Goal: Information Seeking & Learning: Learn about a topic

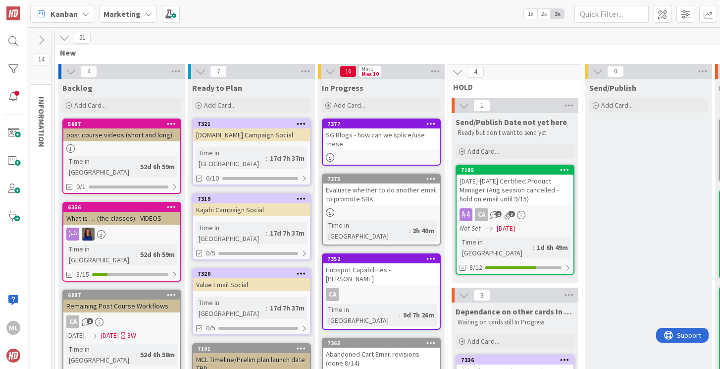
click at [379, 139] on div "SG Blogs - how can we splice/use these" at bounding box center [381, 139] width 117 height 22
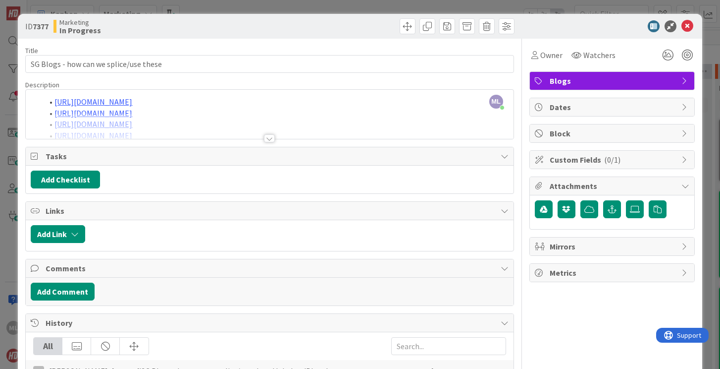
scroll to position [38, 0]
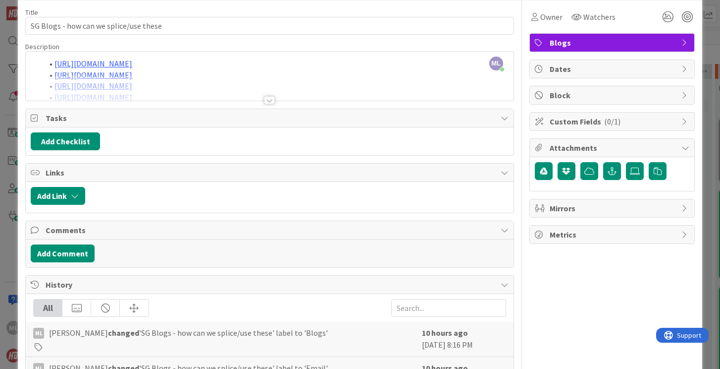
click at [271, 101] on div at bounding box center [269, 100] width 11 height 8
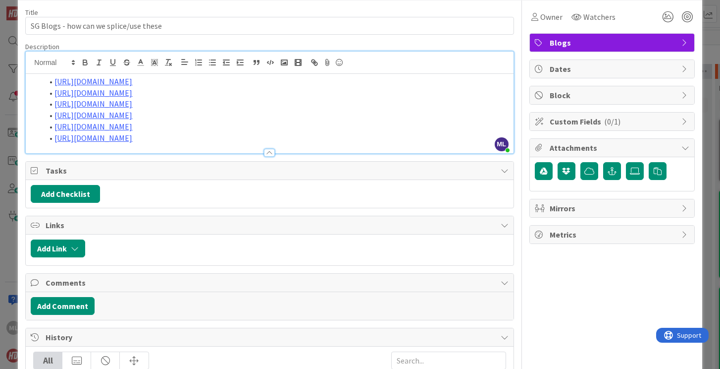
click at [446, 135] on li "[URL][DOMAIN_NAME]" at bounding box center [276, 137] width 466 height 11
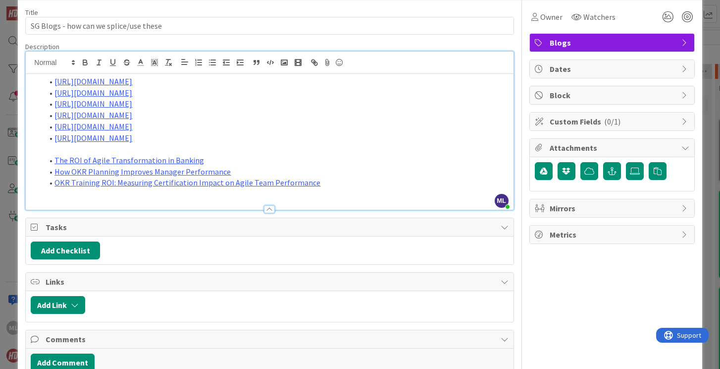
scroll to position [0, 0]
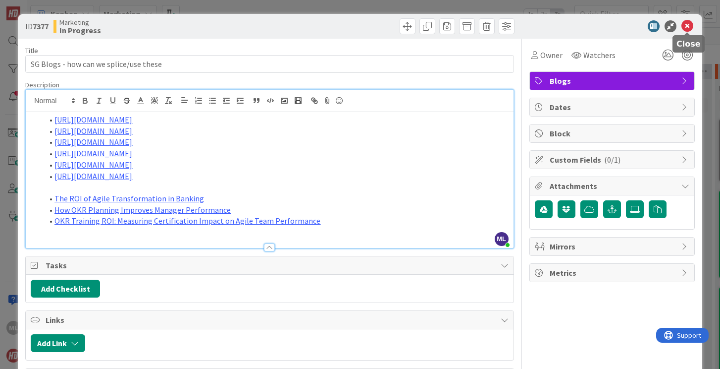
click at [688, 26] on icon at bounding box center [688, 26] width 12 height 12
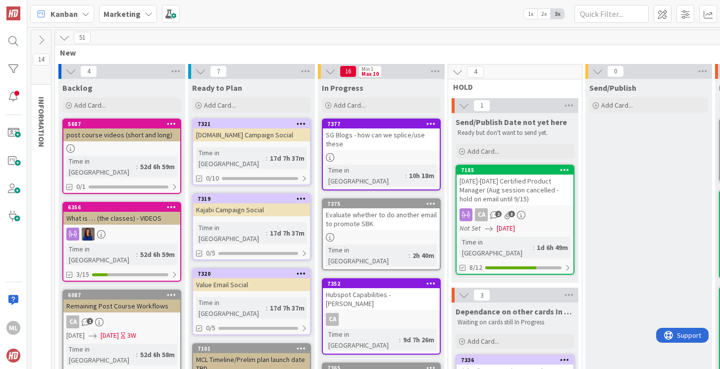
scroll to position [33, 0]
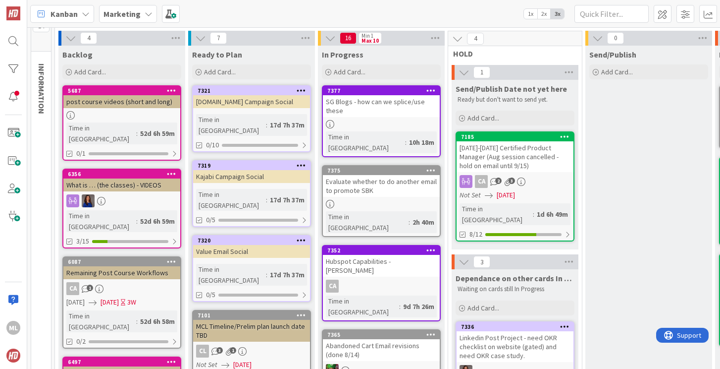
click at [122, 14] on b "Marketing" at bounding box center [122, 14] width 37 height 10
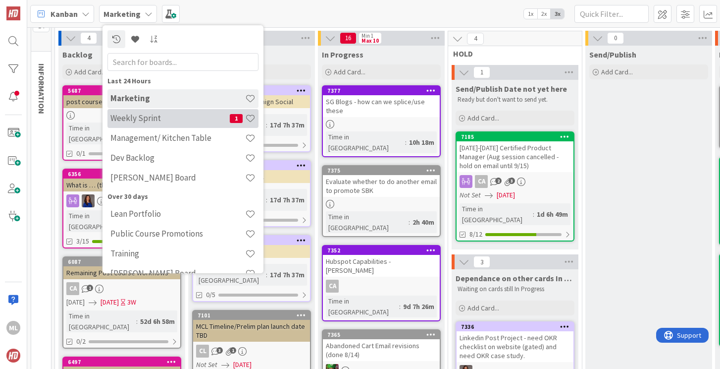
click at [134, 116] on h4 "Weekly Sprint" at bounding box center [169, 118] width 119 height 10
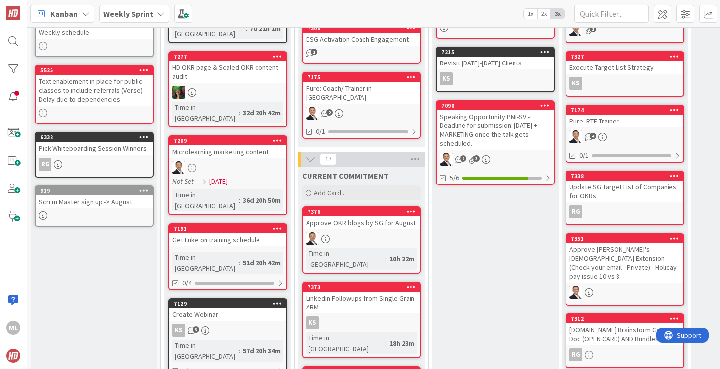
scroll to position [130, 0]
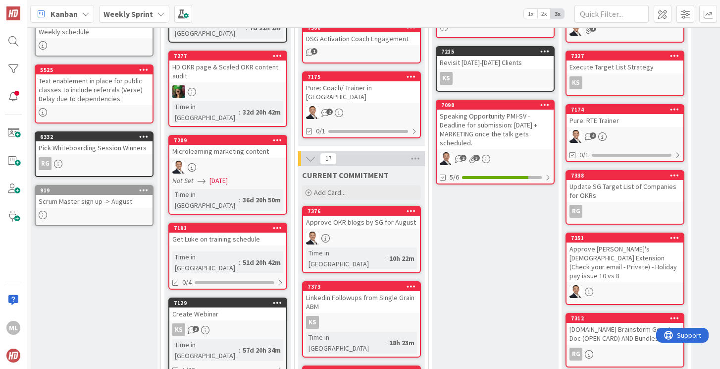
click at [350, 231] on div at bounding box center [361, 237] width 117 height 13
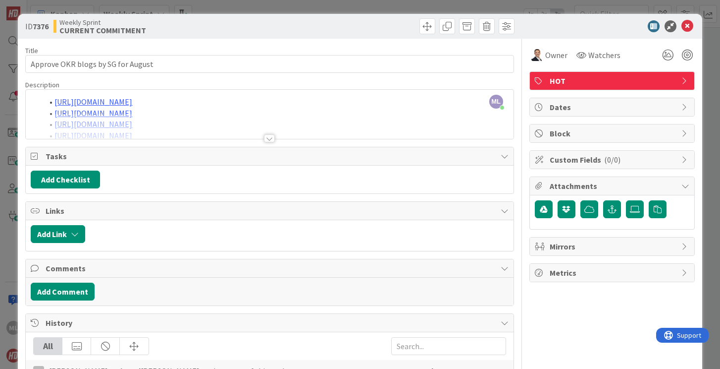
scroll to position [37, 0]
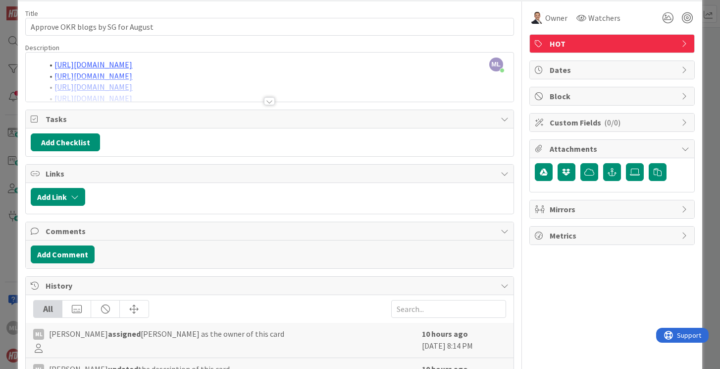
click at [269, 103] on div at bounding box center [269, 101] width 11 height 8
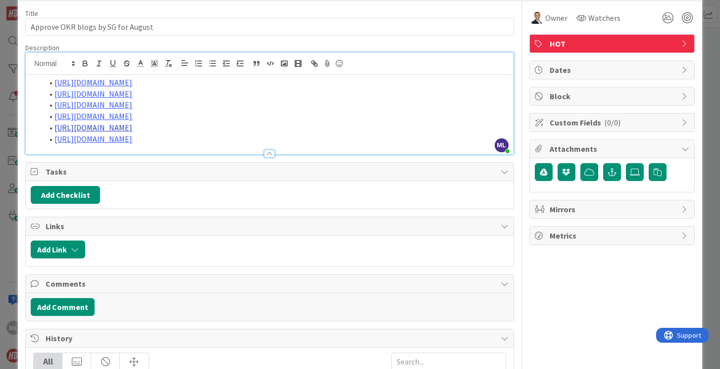
drag, startPoint x: 448, startPoint y: 140, endPoint x: 126, endPoint y: 127, distance: 322.7
click at [125, 127] on ol "[URL][DOMAIN_NAME] [URL][DOMAIN_NAME] [URL][DOMAIN_NAME] [URL][DOMAIN_NAME] [UR…" at bounding box center [270, 110] width 478 height 67
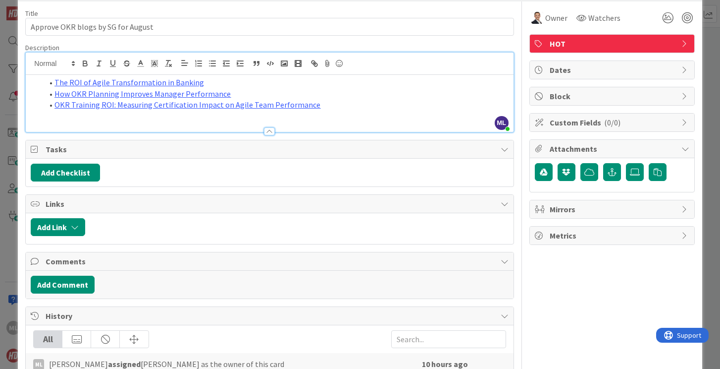
scroll to position [0, 0]
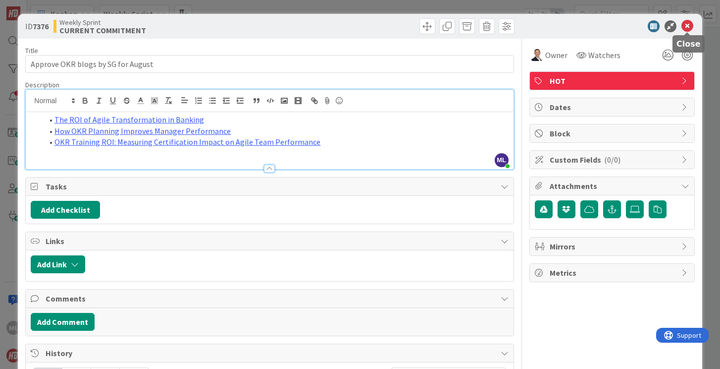
click at [688, 26] on icon at bounding box center [688, 26] width 12 height 12
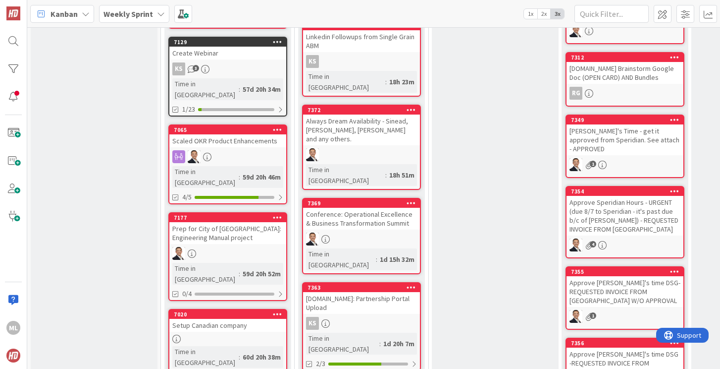
scroll to position [399, 0]
